Goal: Information Seeking & Learning: Learn about a topic

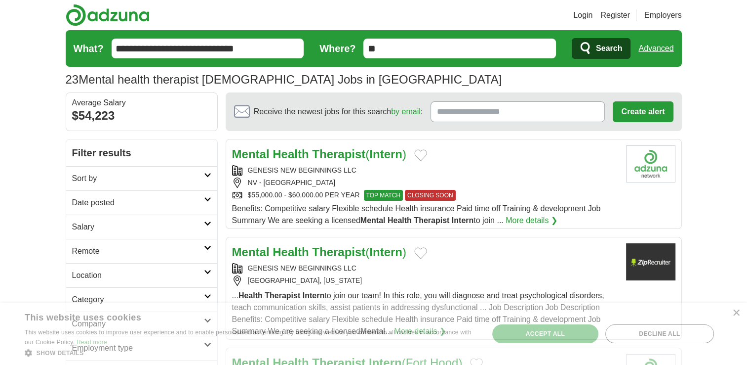
click at [410, 55] on input "**" at bounding box center [460, 49] width 193 height 20
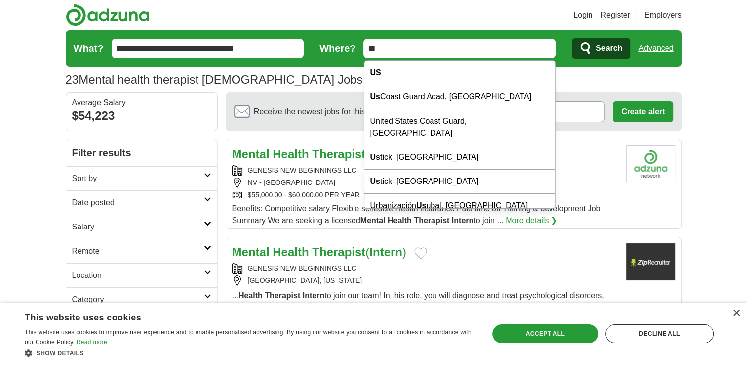
type input "*"
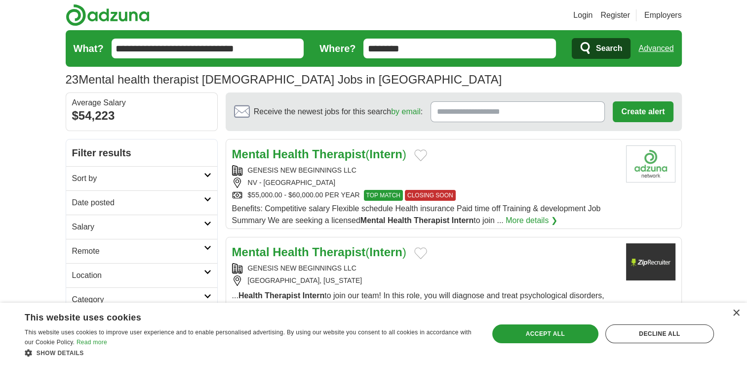
type input "********"
click at [572, 38] on button "Search" at bounding box center [601, 48] width 59 height 21
